Goal: Find specific page/section: Find specific page/section

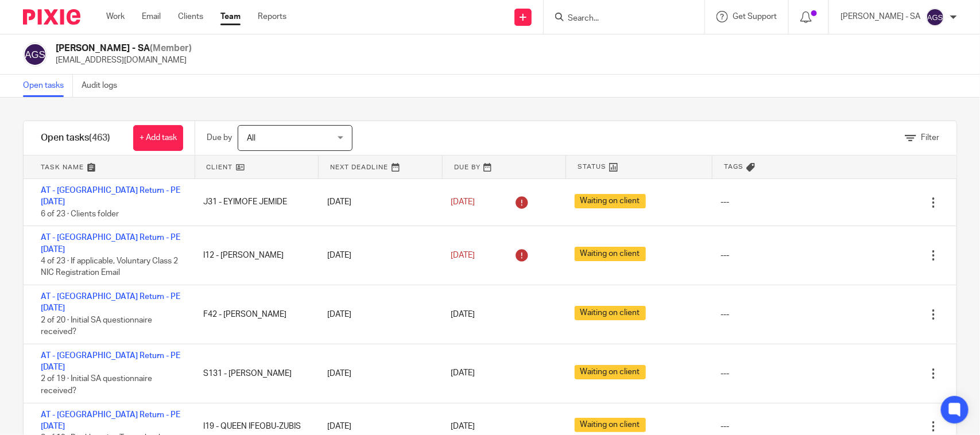
click at [609, 21] on input "Search" at bounding box center [617, 19] width 103 height 10
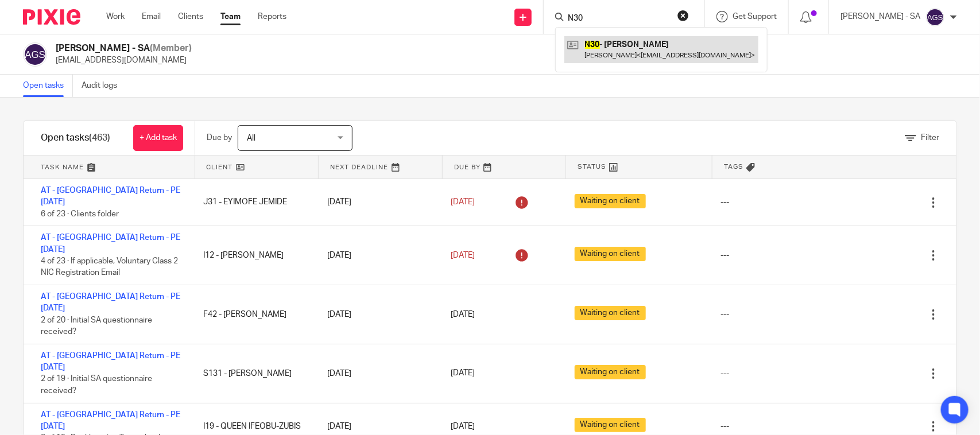
type input "N30"
click at [636, 46] on link at bounding box center [661, 49] width 194 height 26
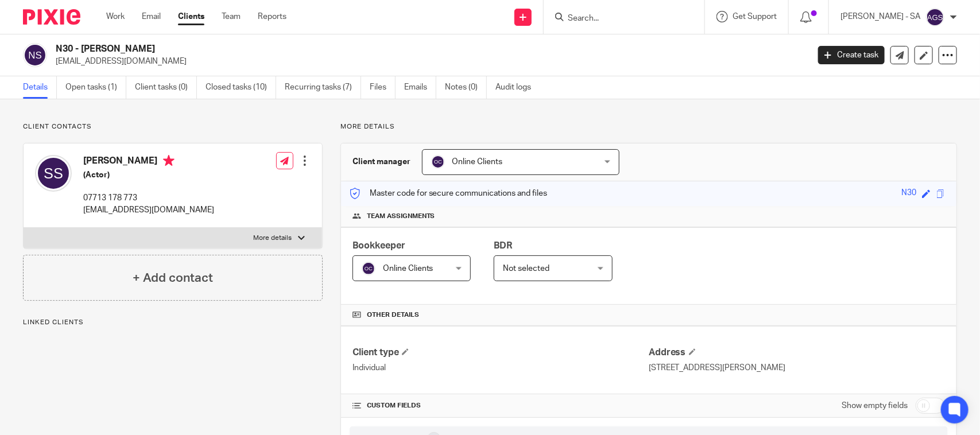
drag, startPoint x: 79, startPoint y: 45, endPoint x: 243, endPoint y: 46, distance: 163.6
click at [243, 46] on h2 "N30 - [PERSON_NAME]" at bounding box center [354, 49] width 596 height 12
copy h2 "[PERSON_NAME]"
